Goal: Information Seeking & Learning: Learn about a topic

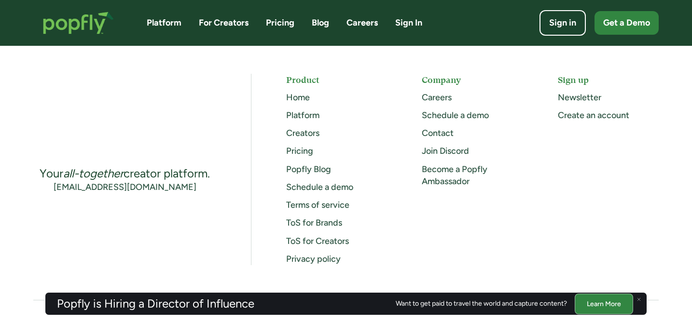
scroll to position [2540, 0]
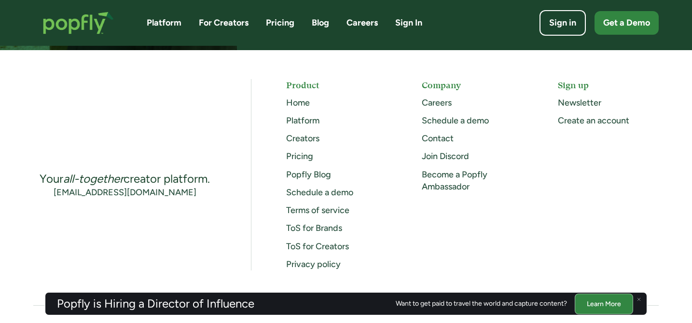
click at [434, 101] on link "Careers" at bounding box center [437, 102] width 30 height 11
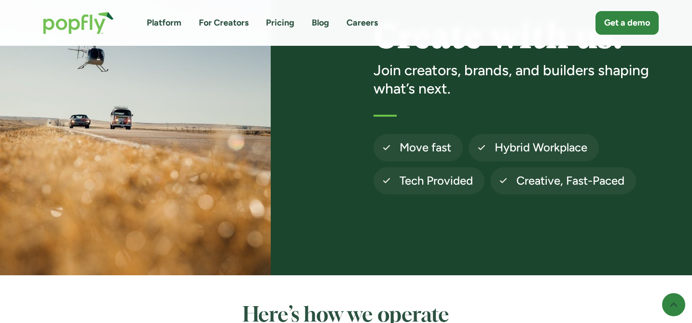
scroll to position [112, 0]
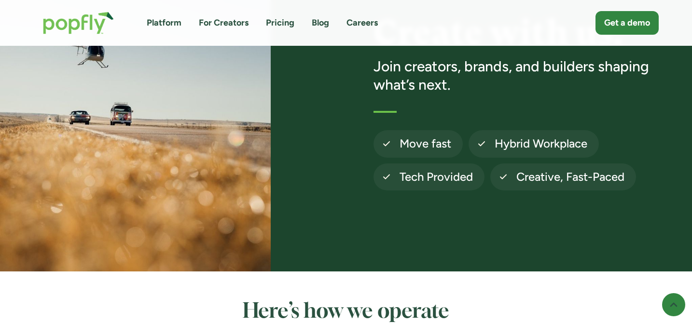
click at [373, 24] on link "Careers" at bounding box center [361, 23] width 31 height 12
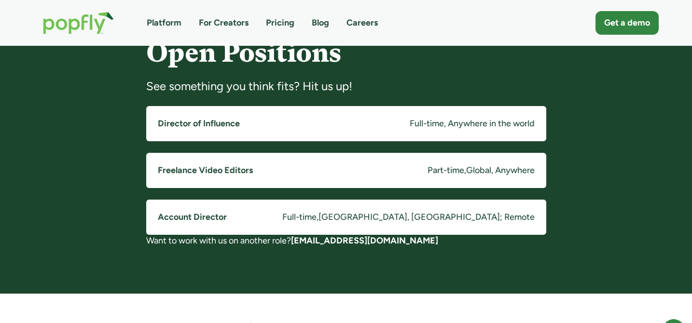
scroll to position [730, 0]
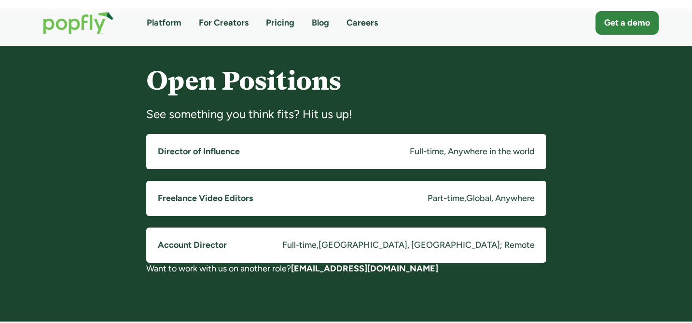
click at [386, 152] on link "Director of Influence Full-time, Anywhere in the world" at bounding box center [346, 151] width 400 height 35
click at [504, 205] on link "Freelance Video Editors Part-time , Global, Anywhere" at bounding box center [346, 198] width 400 height 35
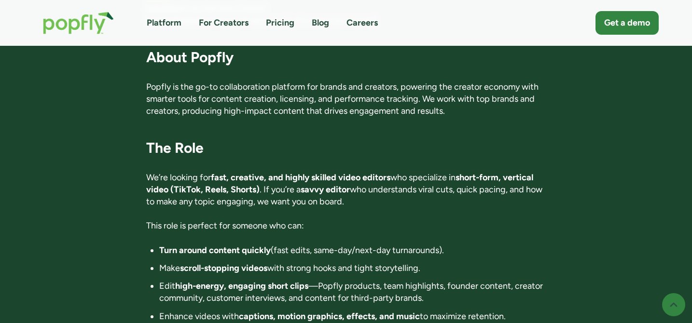
scroll to position [223, 0]
